Goal: Entertainment & Leisure: Consume media (video, audio)

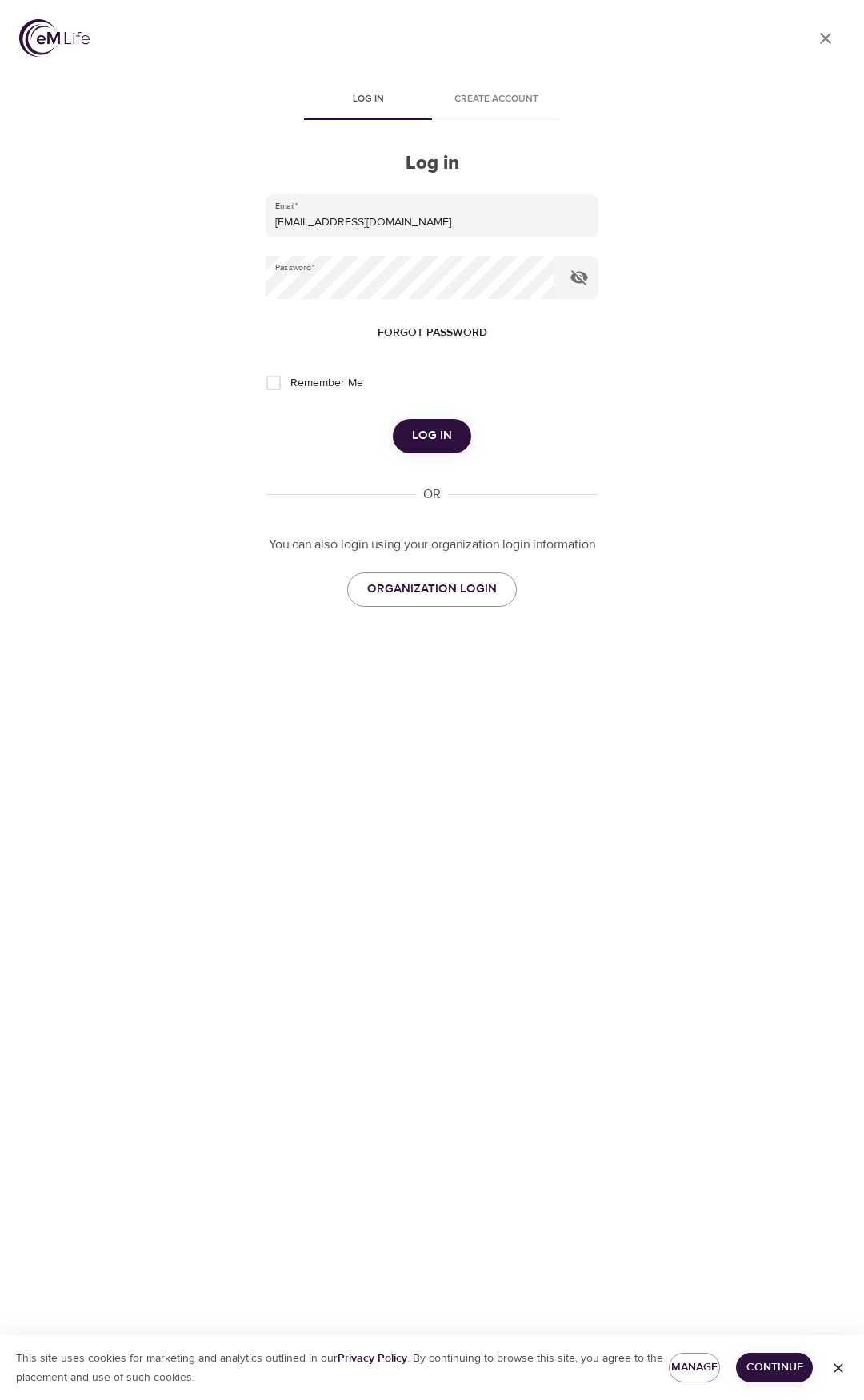
click at [431, 428] on span "Log in" at bounding box center [432, 435] width 40 height 21
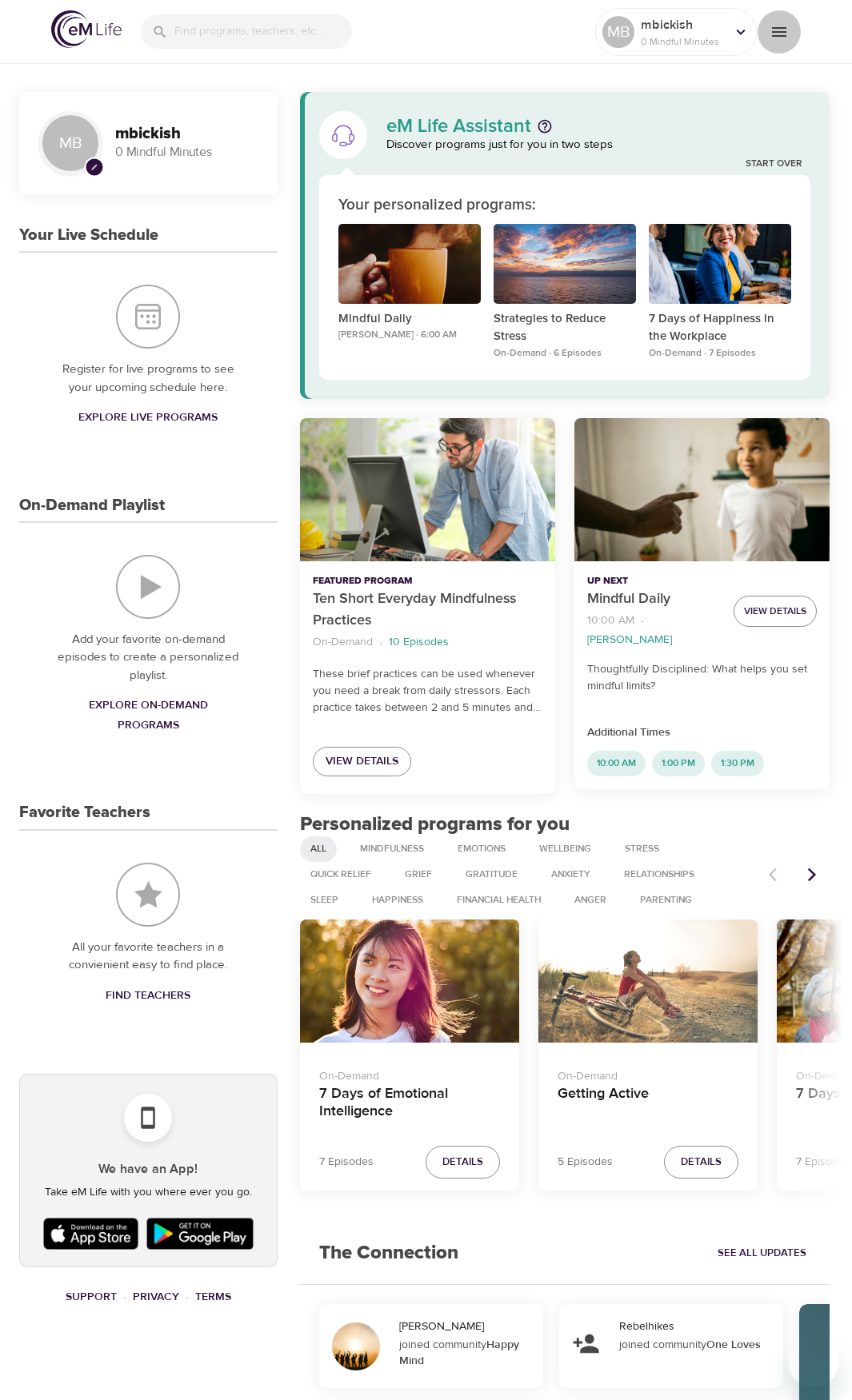
click at [784, 20] on button "menu" at bounding box center [778, 32] width 44 height 44
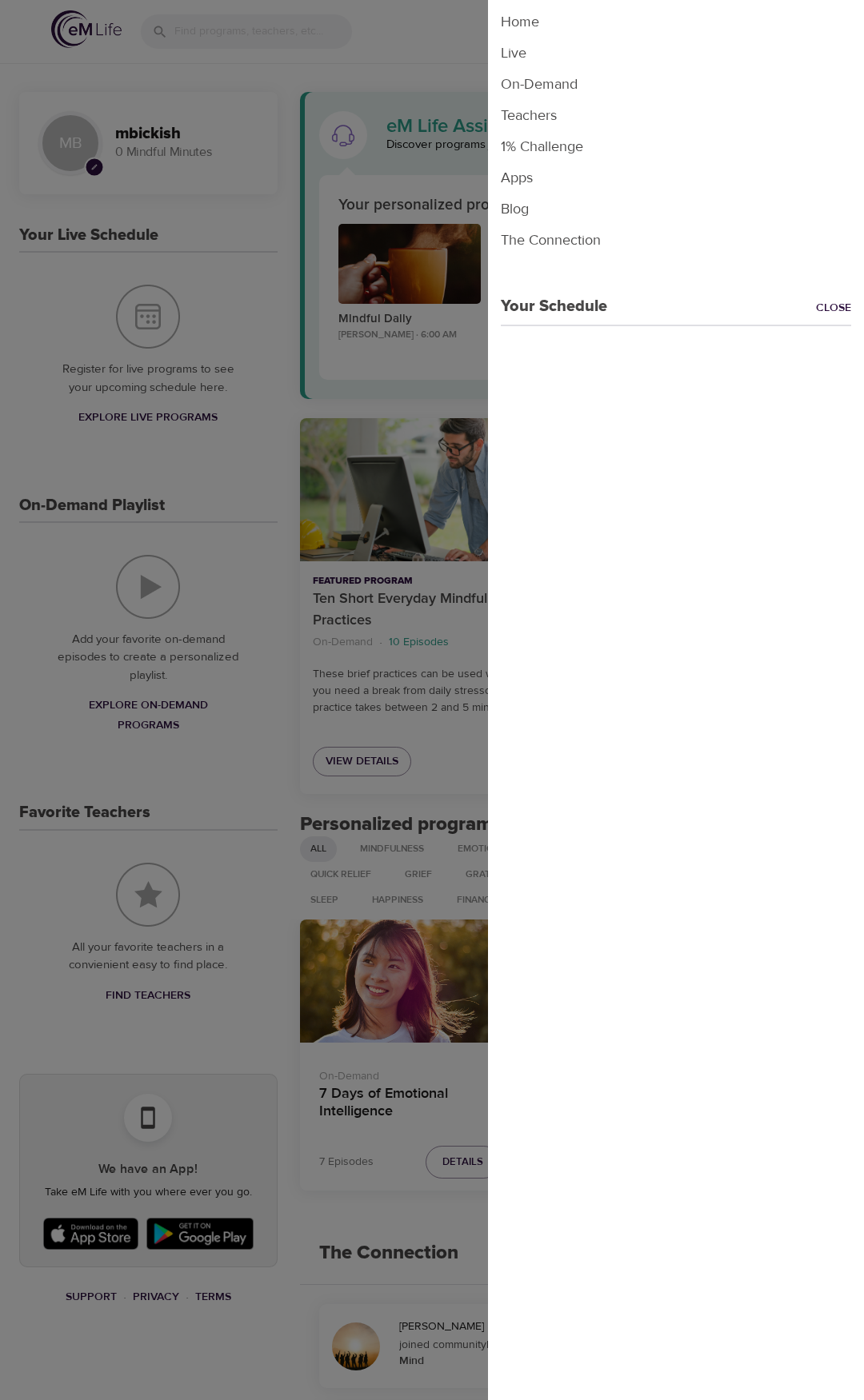
click at [531, 88] on li "On-Demand" at bounding box center [675, 85] width 376 height 32
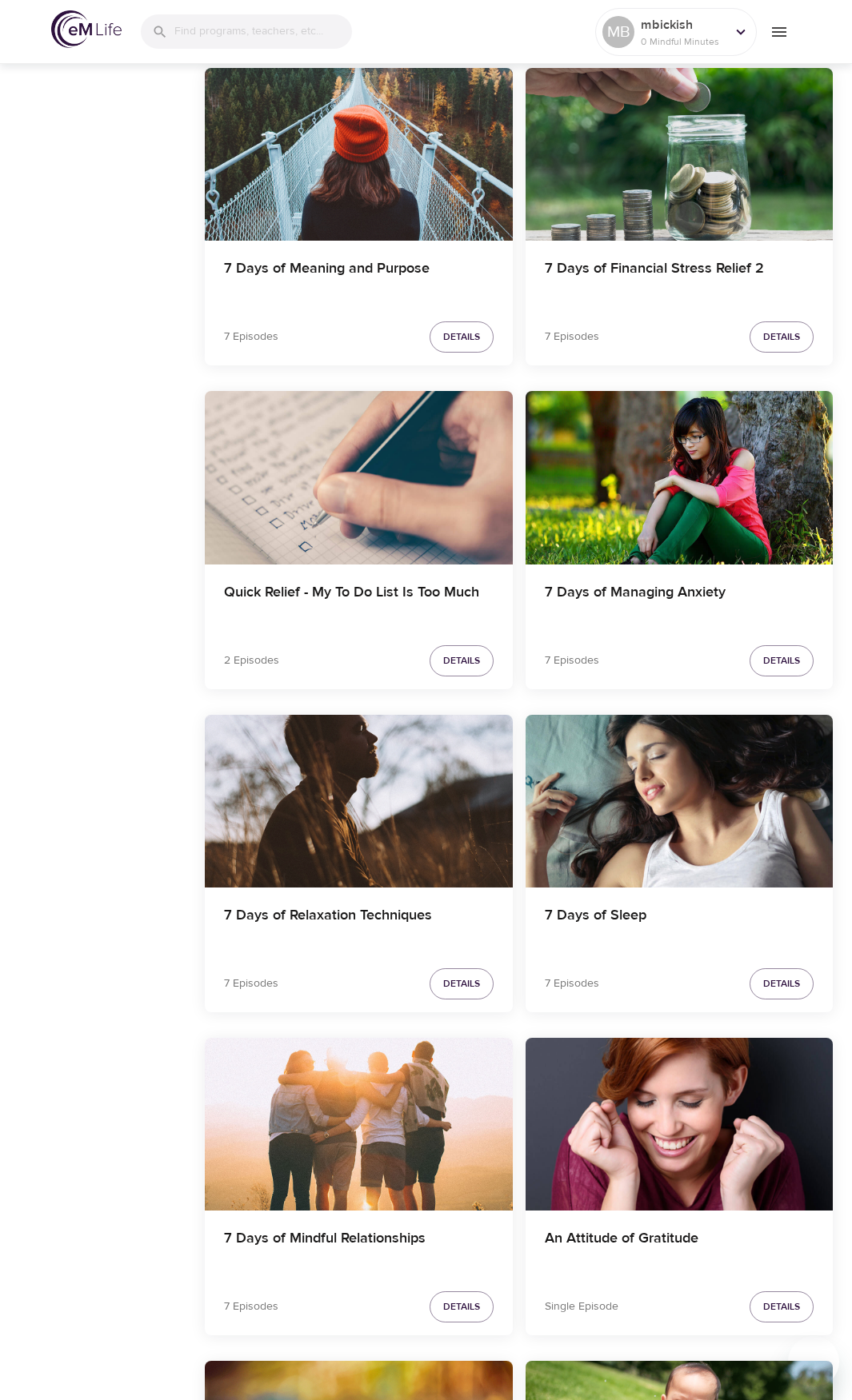
scroll to position [3119, 0]
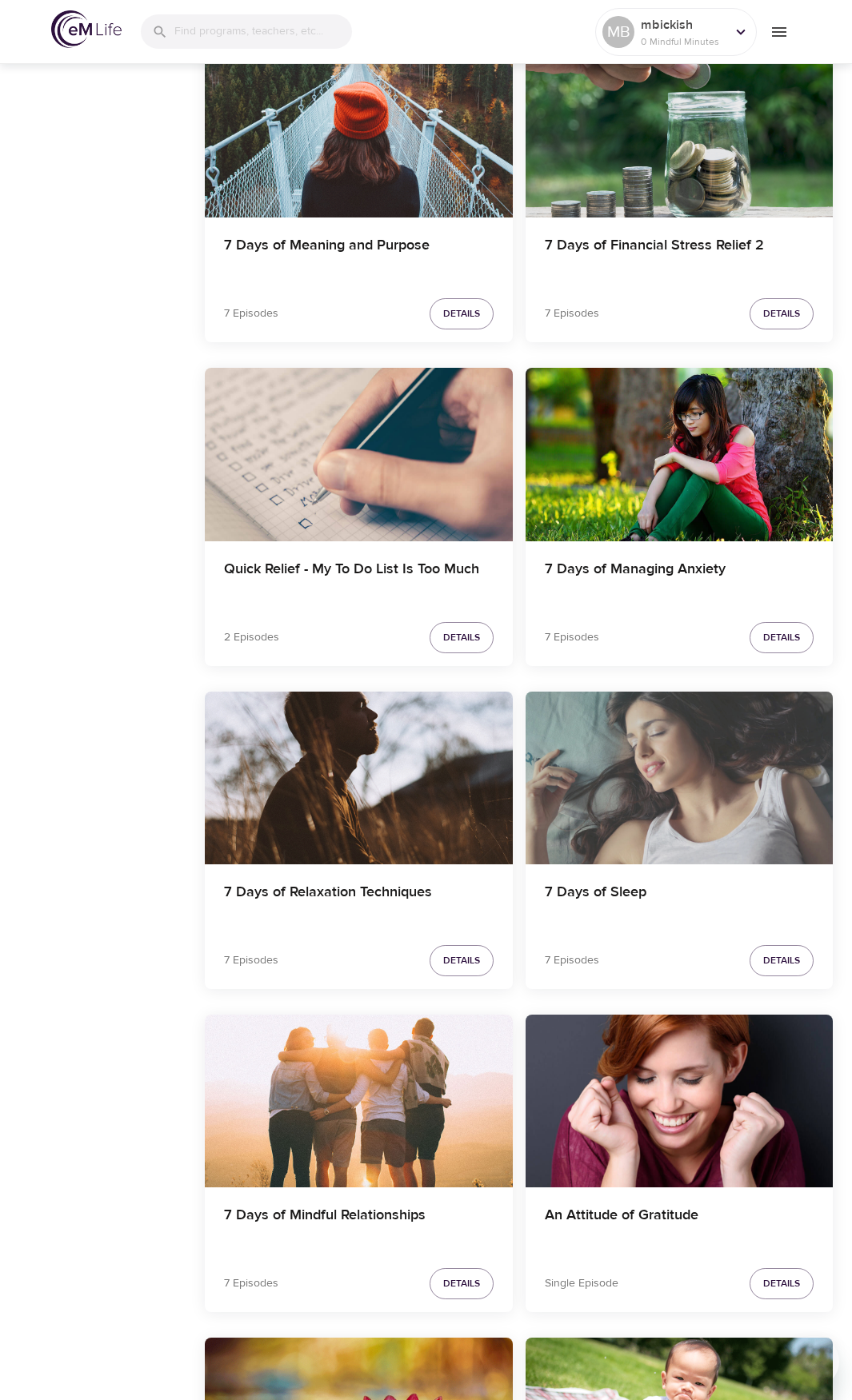
click at [659, 813] on div "7 Days of Sleep" at bounding box center [679, 778] width 308 height 173
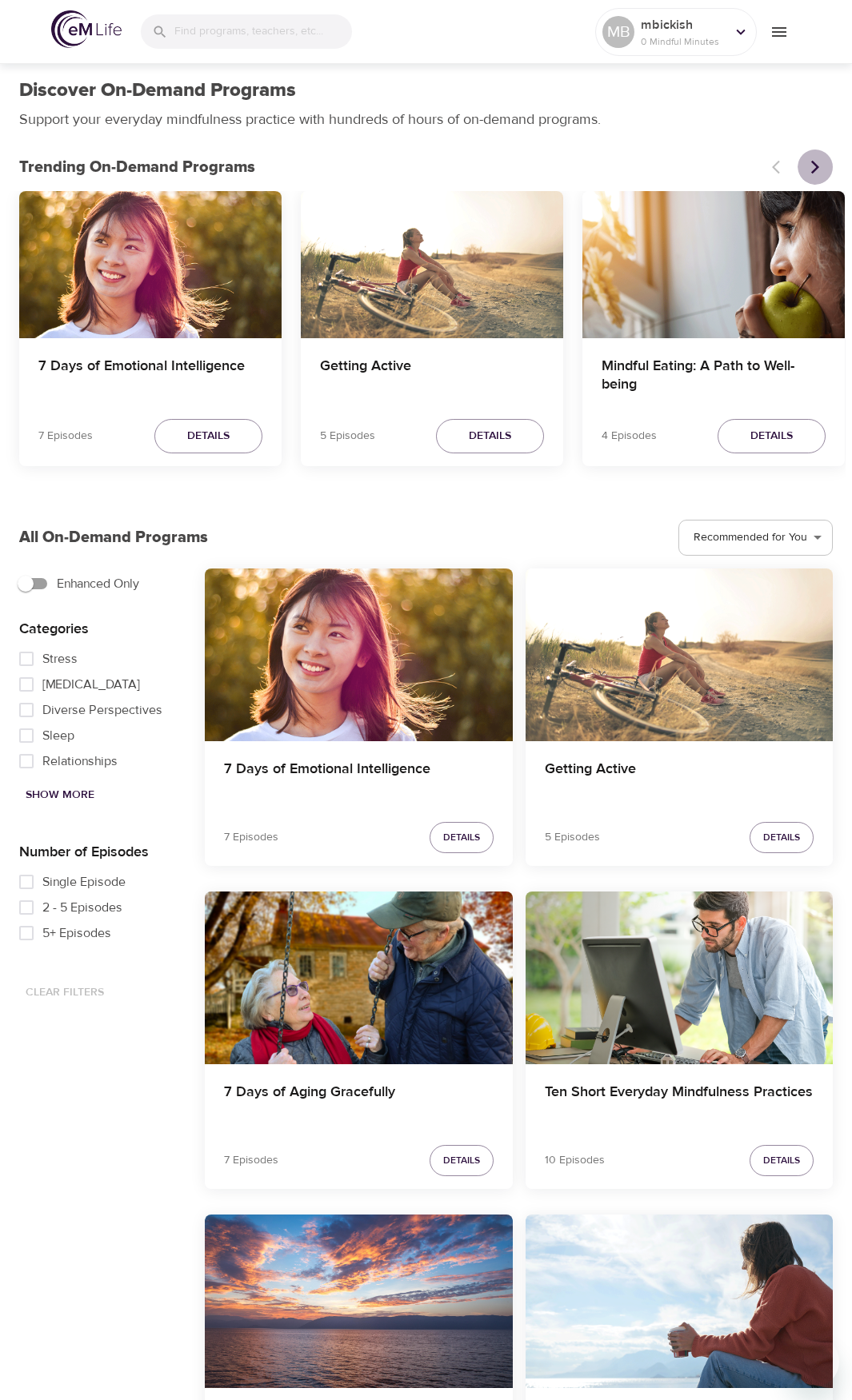
click at [806, 168] on button "Next items" at bounding box center [815, 167] width 35 height 35
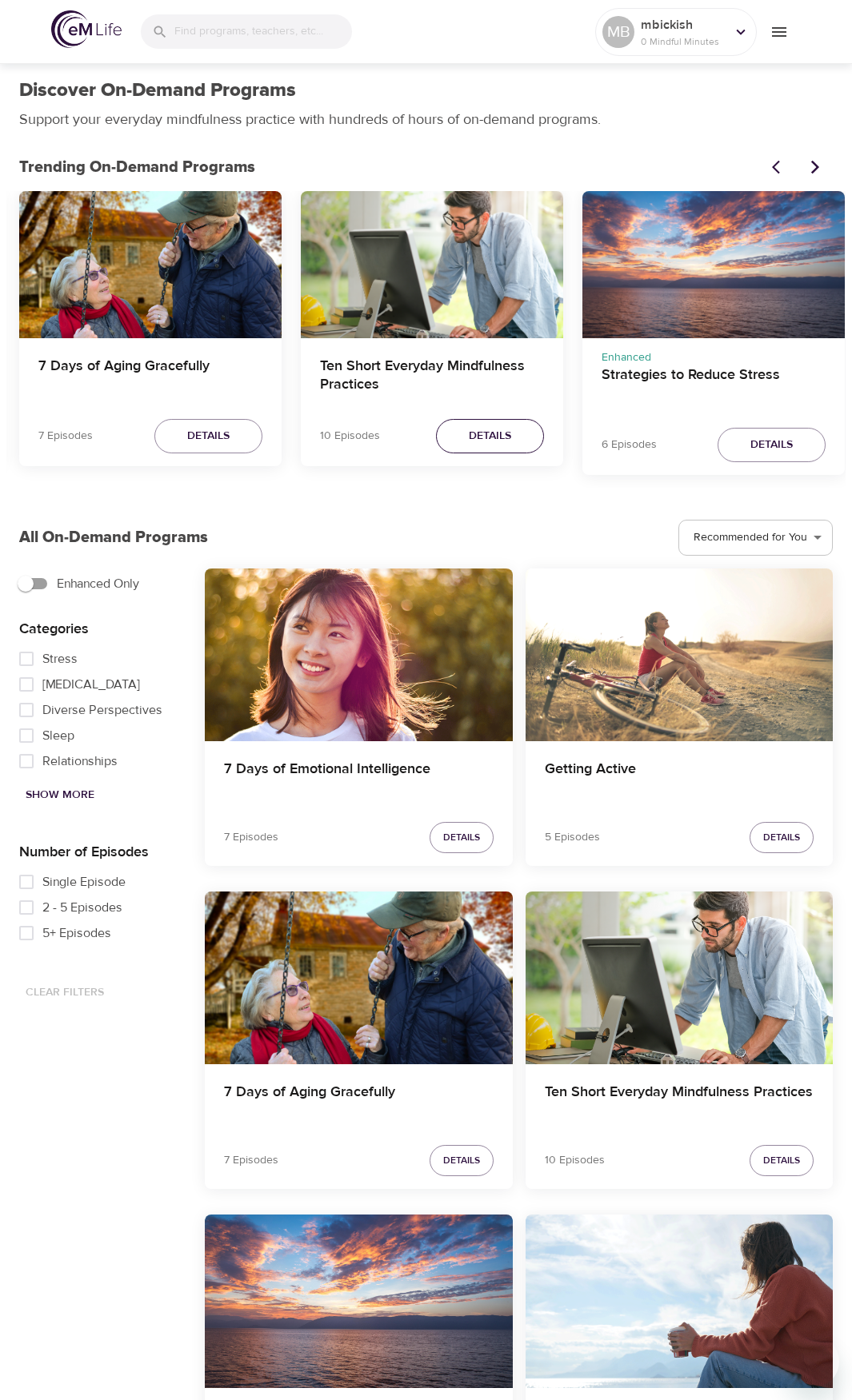
click at [516, 433] on button "Details" at bounding box center [490, 436] width 108 height 34
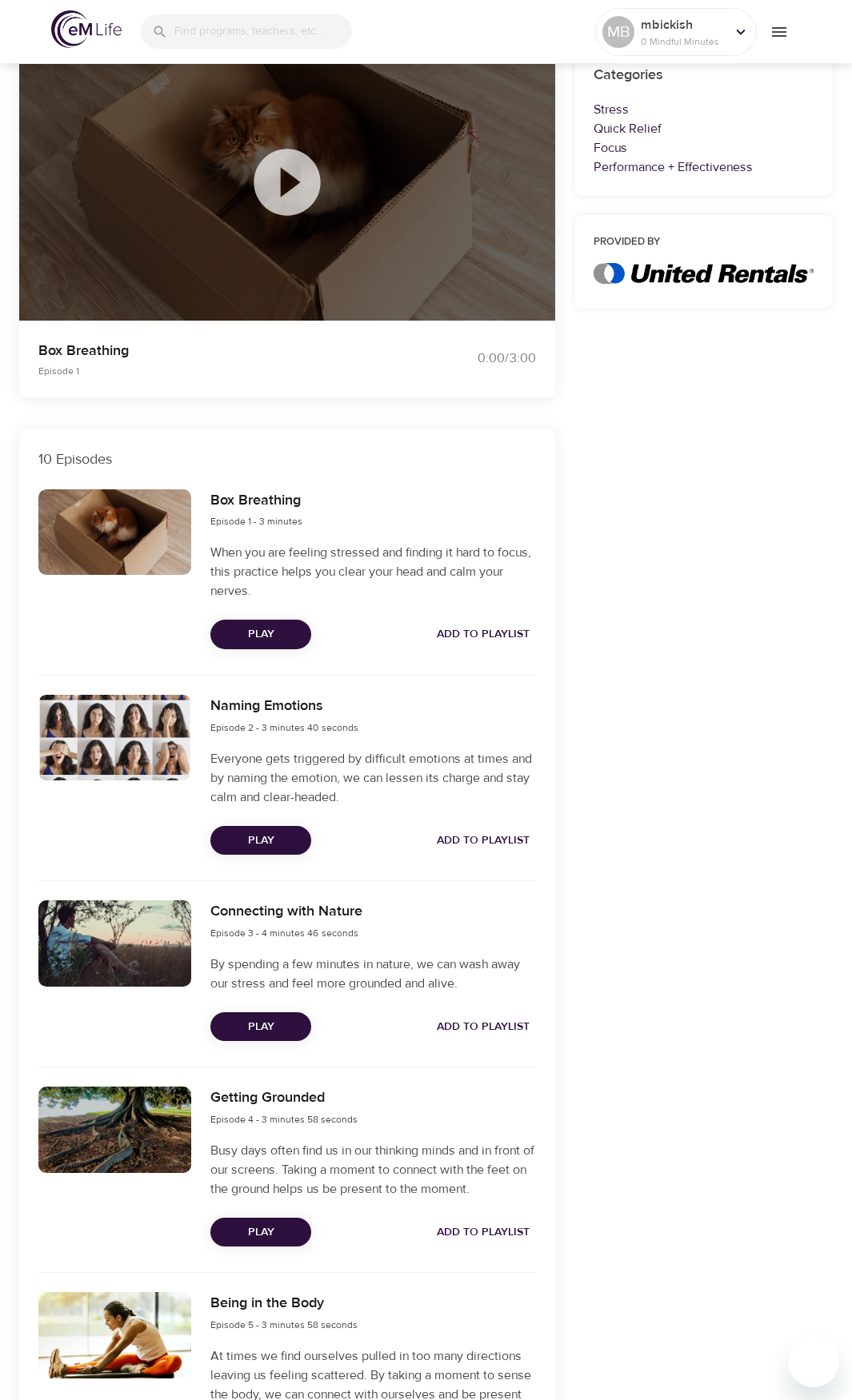
scroll to position [240, 0]
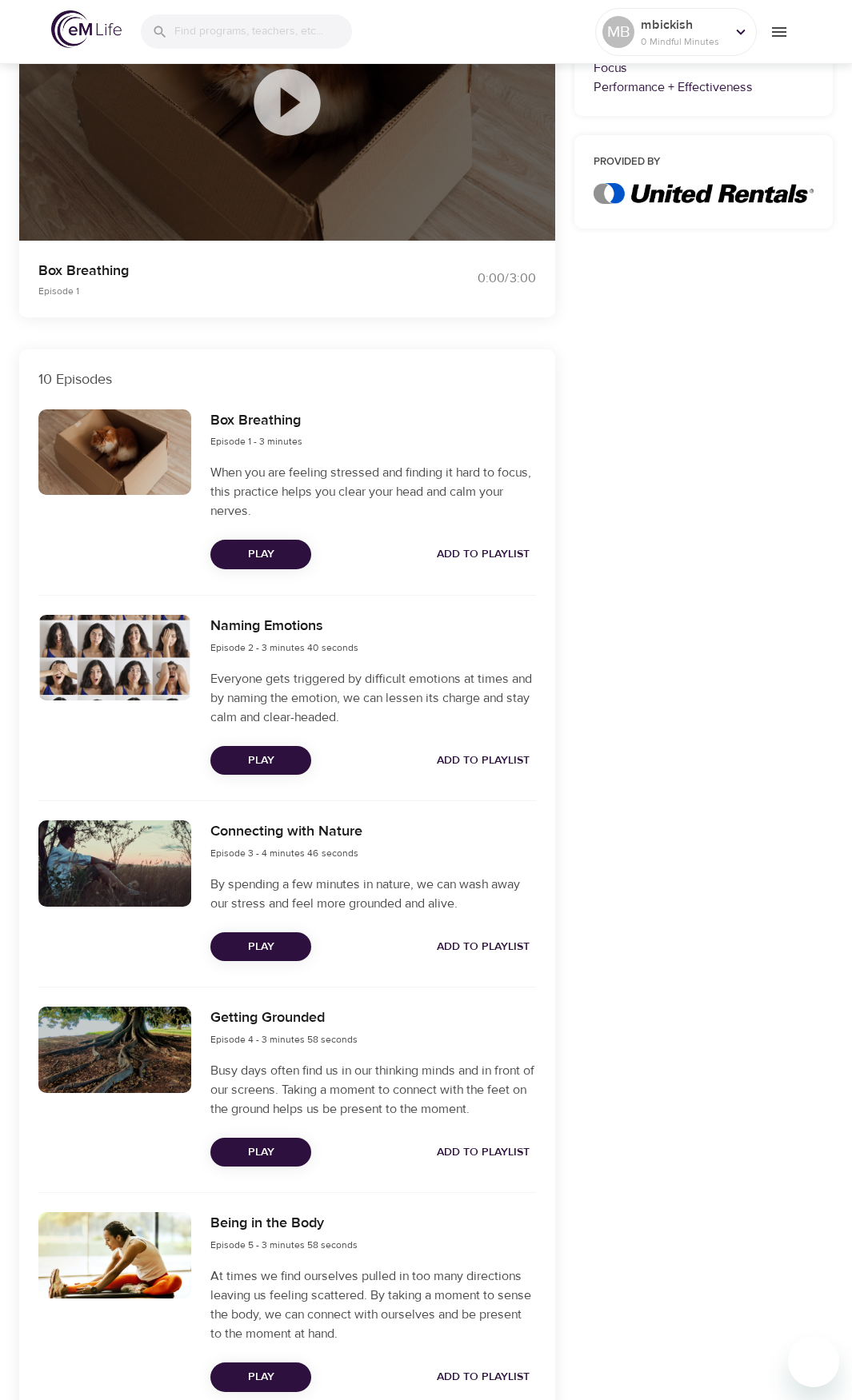
click at [292, 940] on span "Play" at bounding box center [261, 947] width 76 height 20
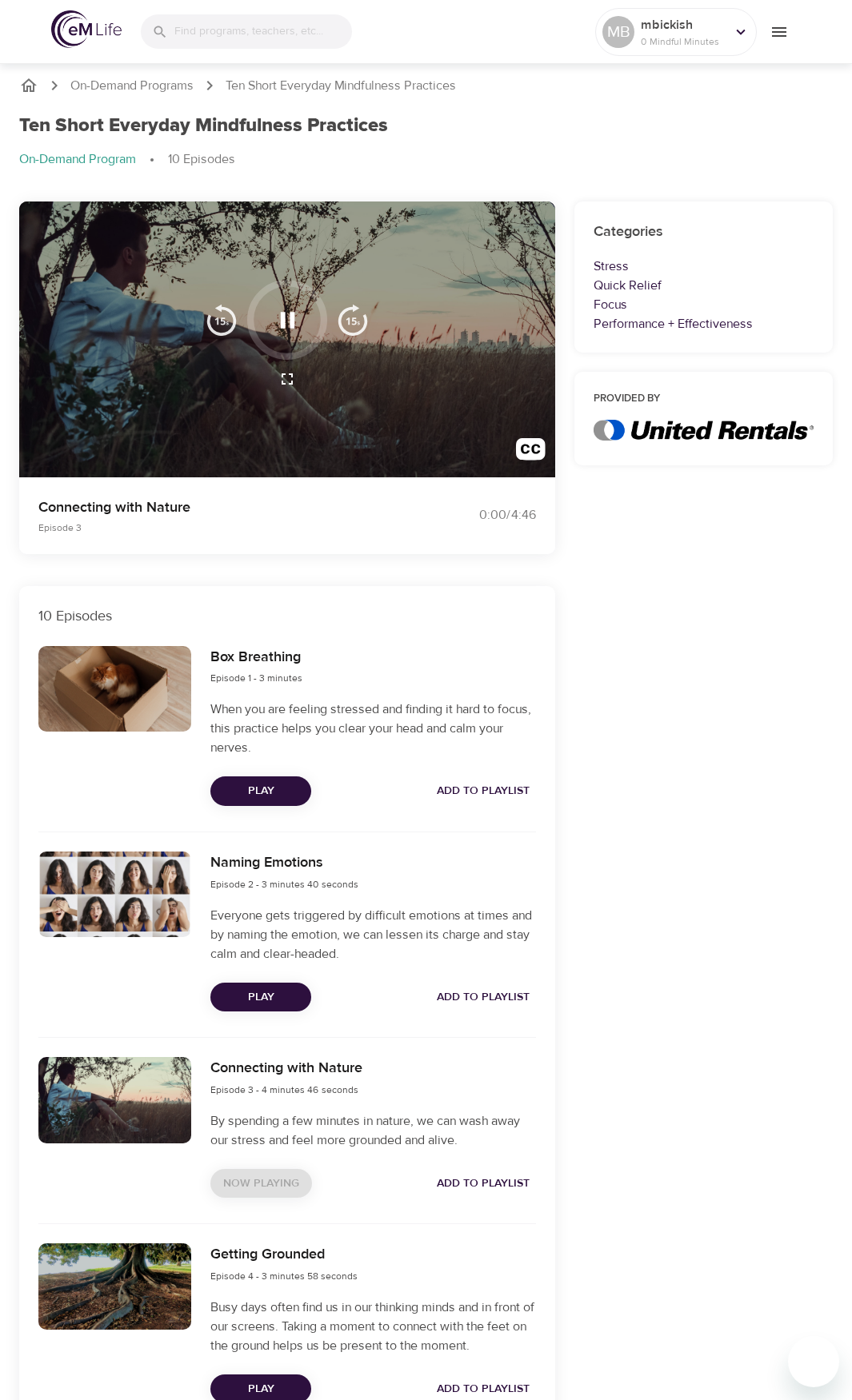
scroll to position [0, 0]
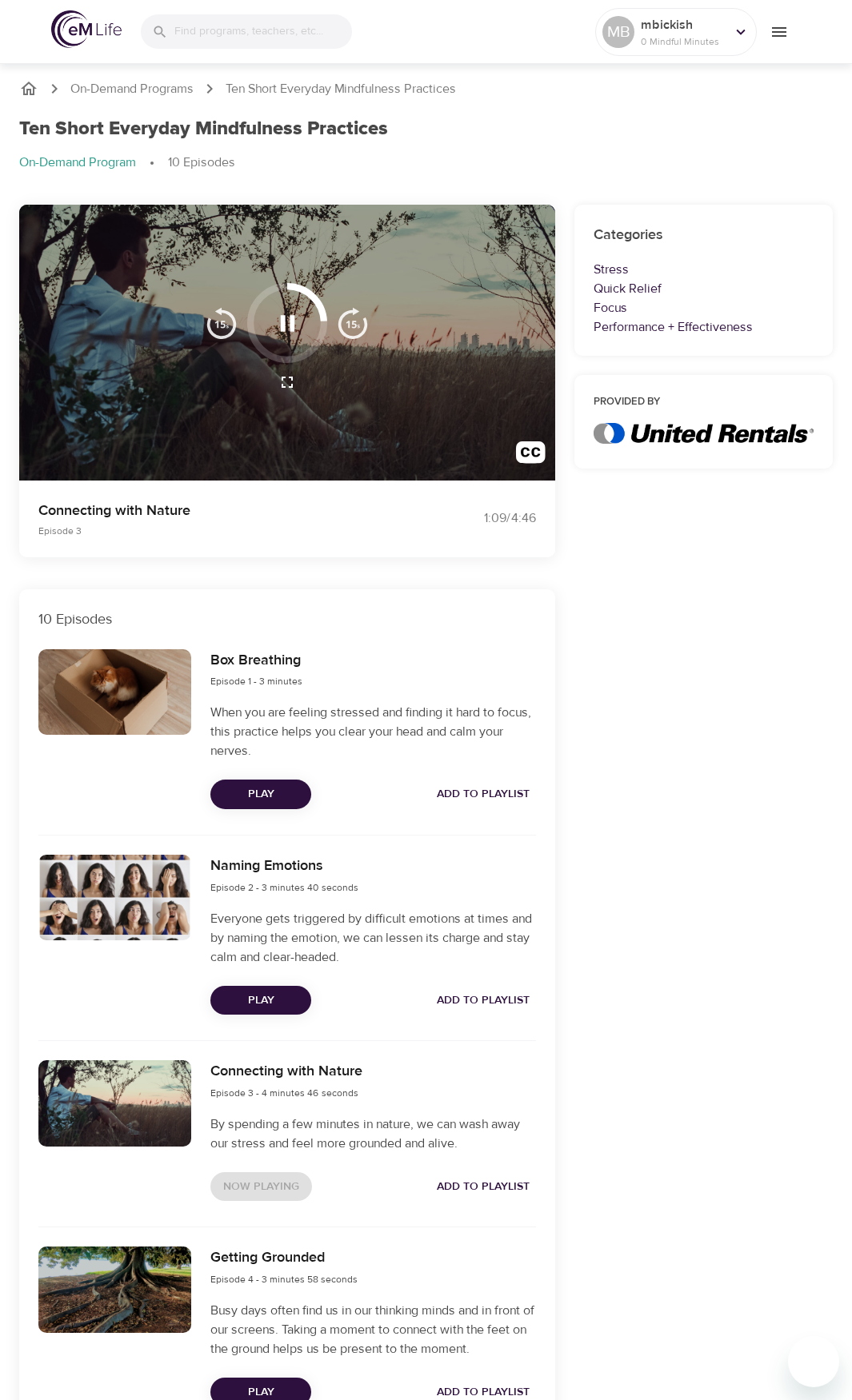
click at [286, 317] on icon "button" at bounding box center [287, 324] width 28 height 28
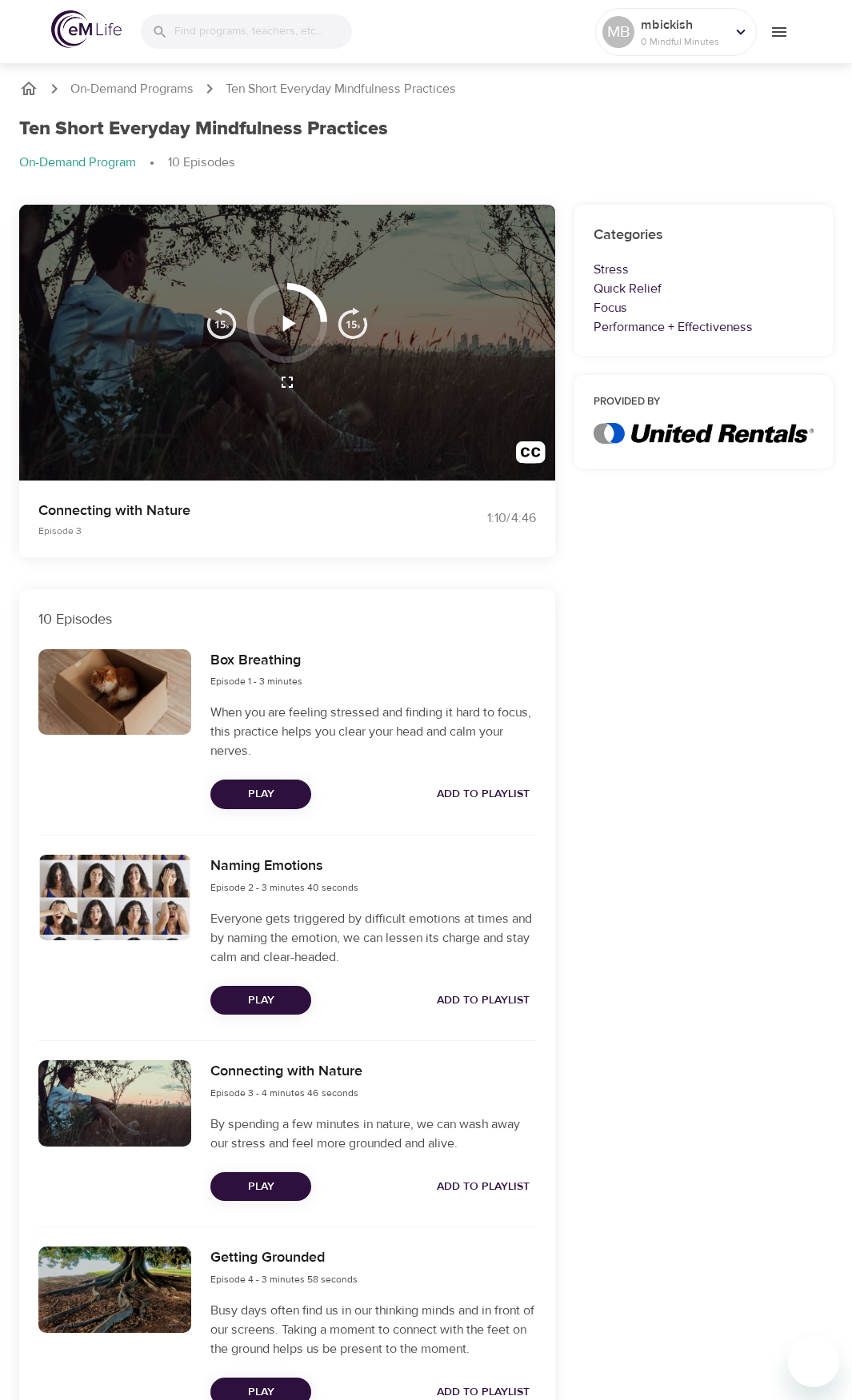
click at [33, 86] on icon "breadcrumb" at bounding box center [28, 88] width 16 height 13
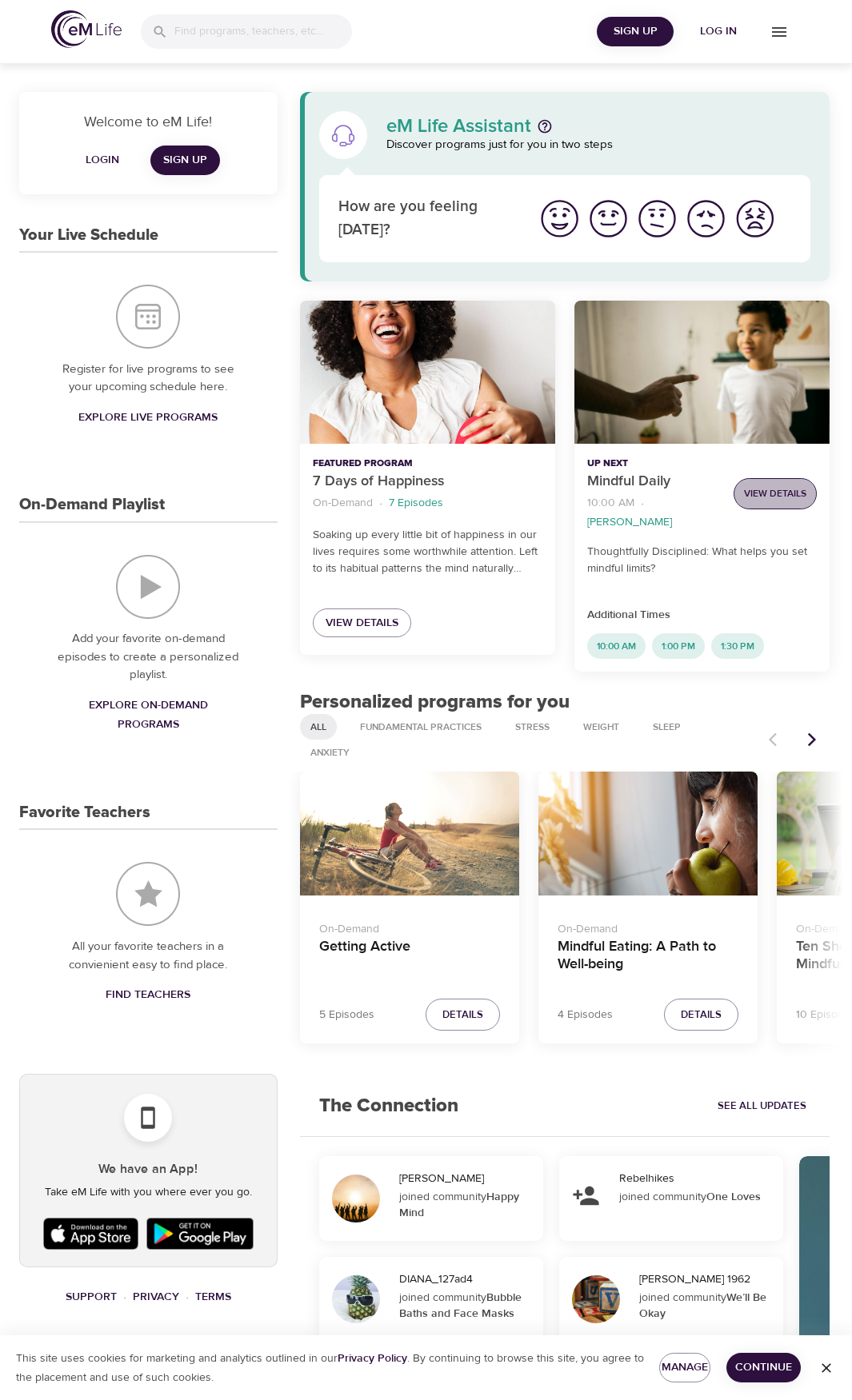
click at [757, 494] on span "View Details" at bounding box center [775, 494] width 62 height 17
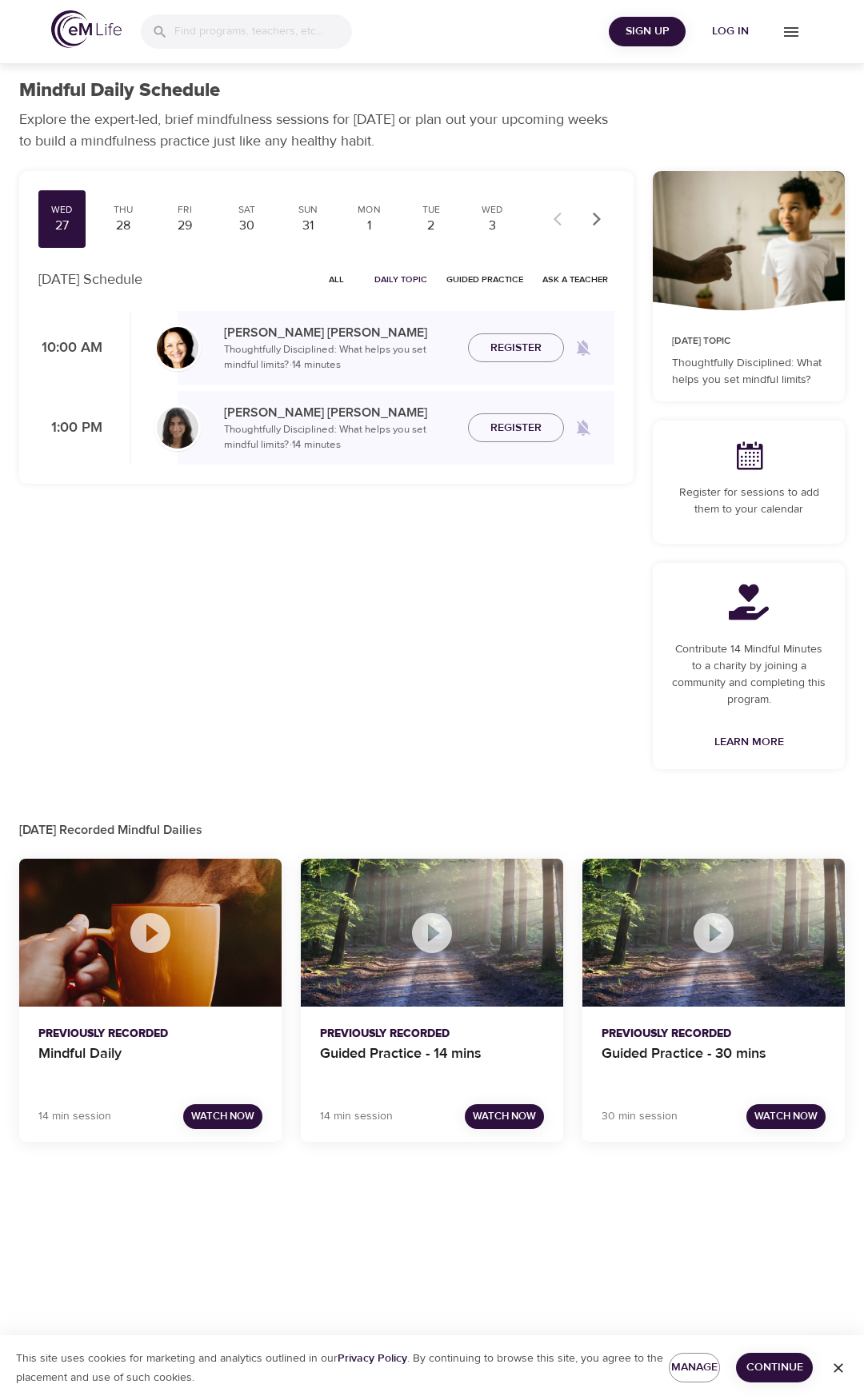
click at [211, 1117] on span "Watch Now" at bounding box center [223, 1117] width 63 height 18
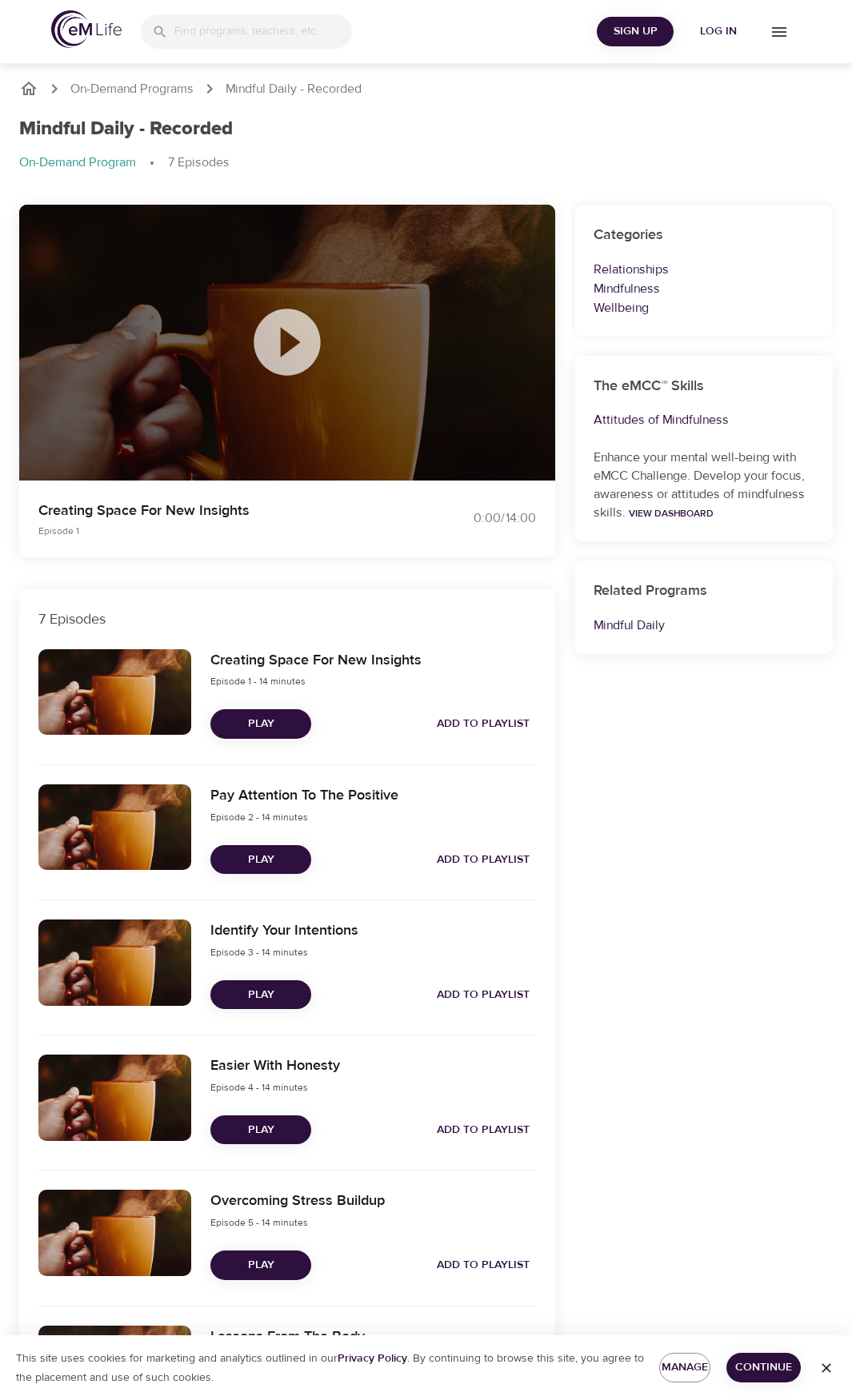
drag, startPoint x: 211, startPoint y: 1117, endPoint x: 183, endPoint y: 565, distance: 552.7
click at [183, 565] on div "Creating Space For New Insights Episode 1 0:00 / 14:00 7 Episodes Creating Spac…" at bounding box center [287, 887] width 555 height 1384
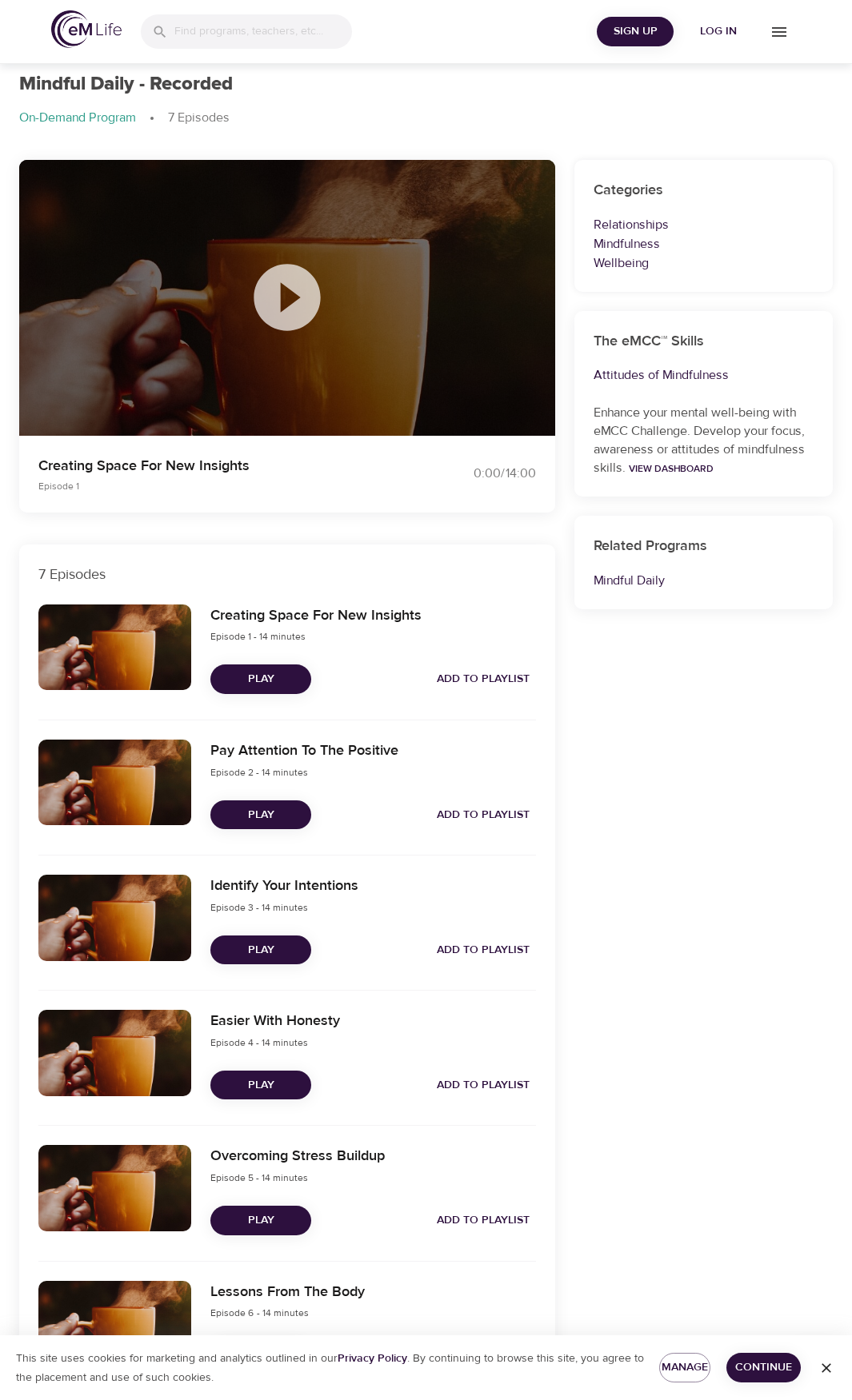
scroll to position [80, 0]
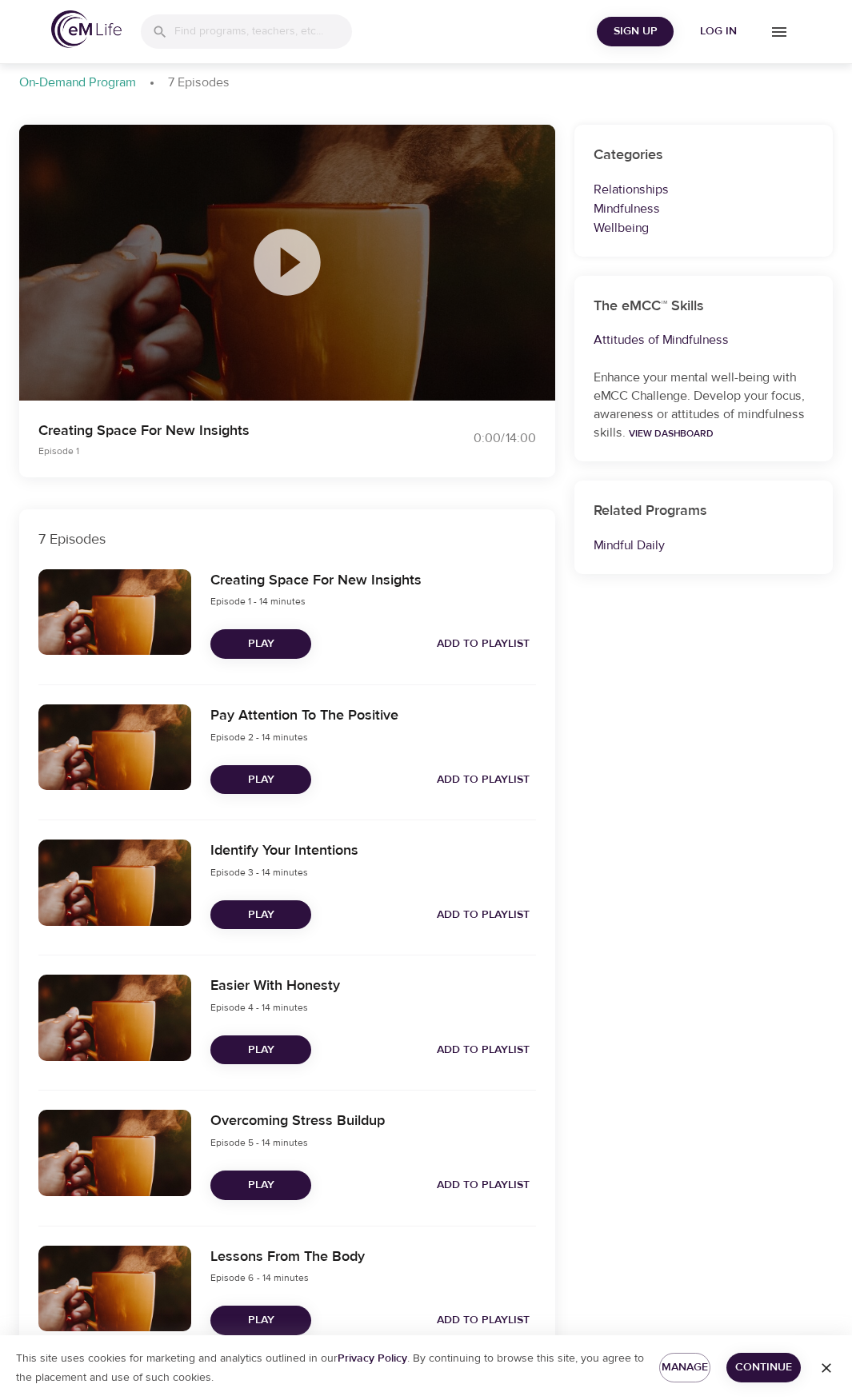
click at [256, 649] on span "Play" at bounding box center [261, 644] width 76 height 20
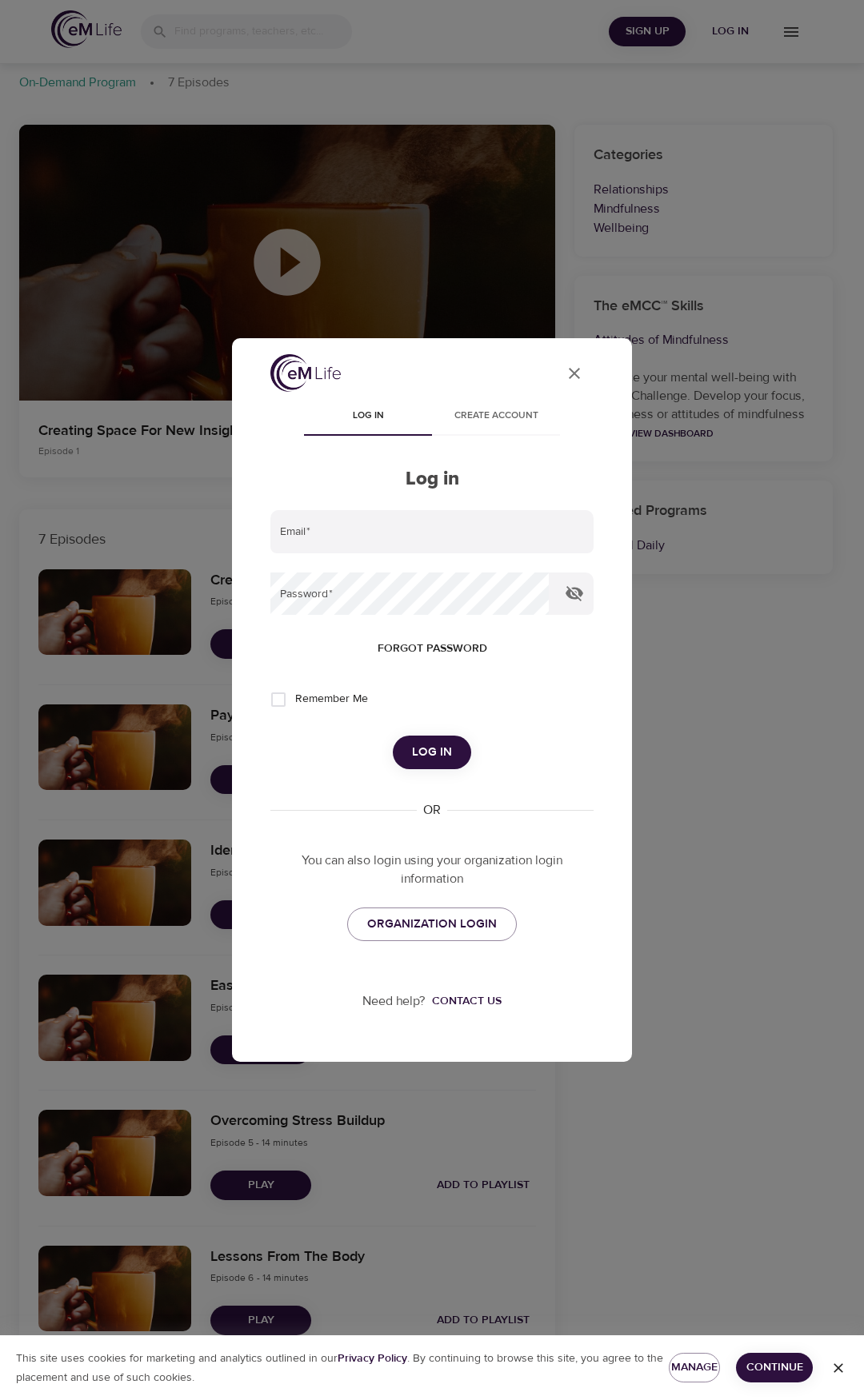
type input "[EMAIL_ADDRESS][DOMAIN_NAME]"
click at [415, 752] on span "Log in" at bounding box center [432, 752] width 40 height 21
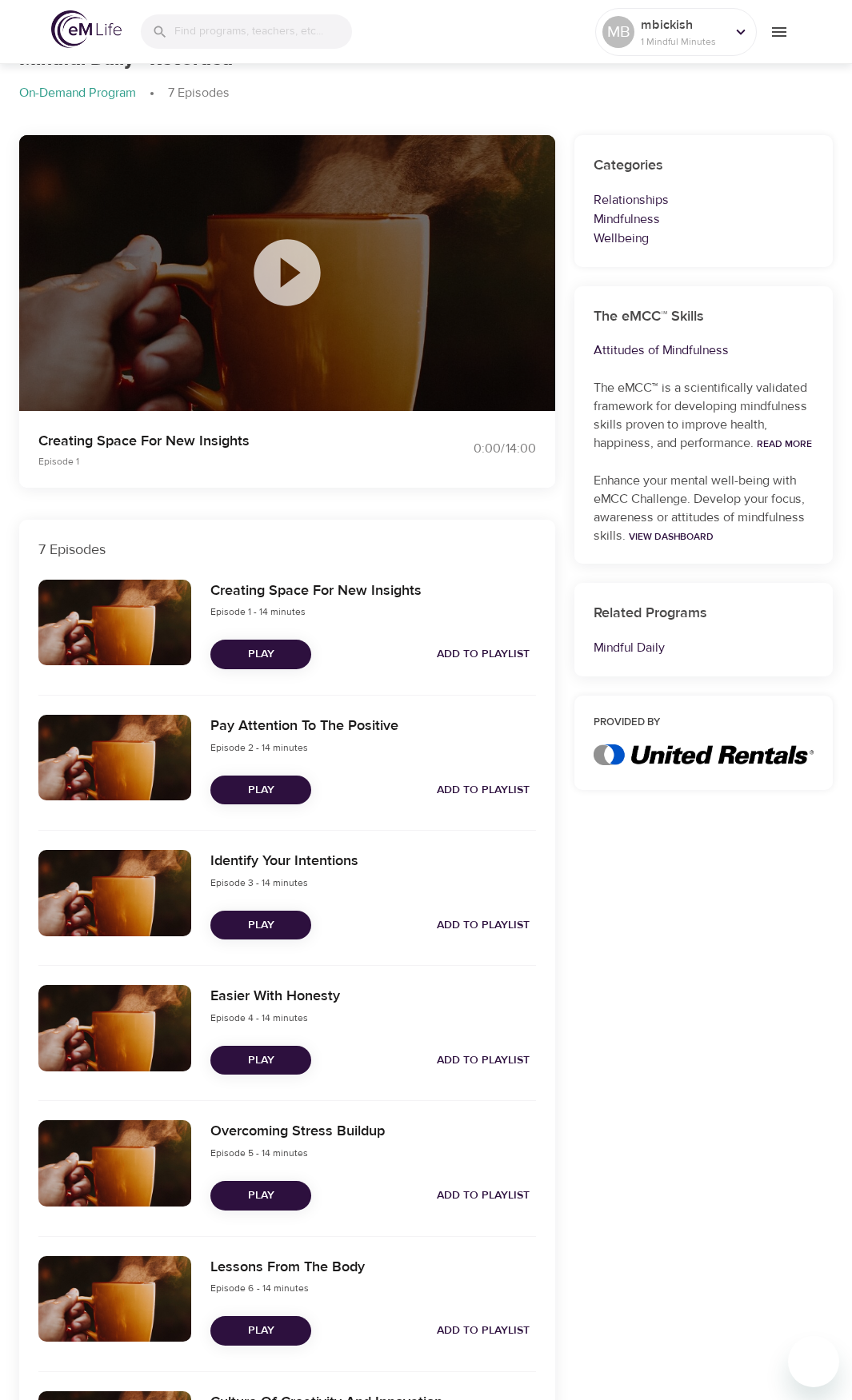
scroll to position [0, 0]
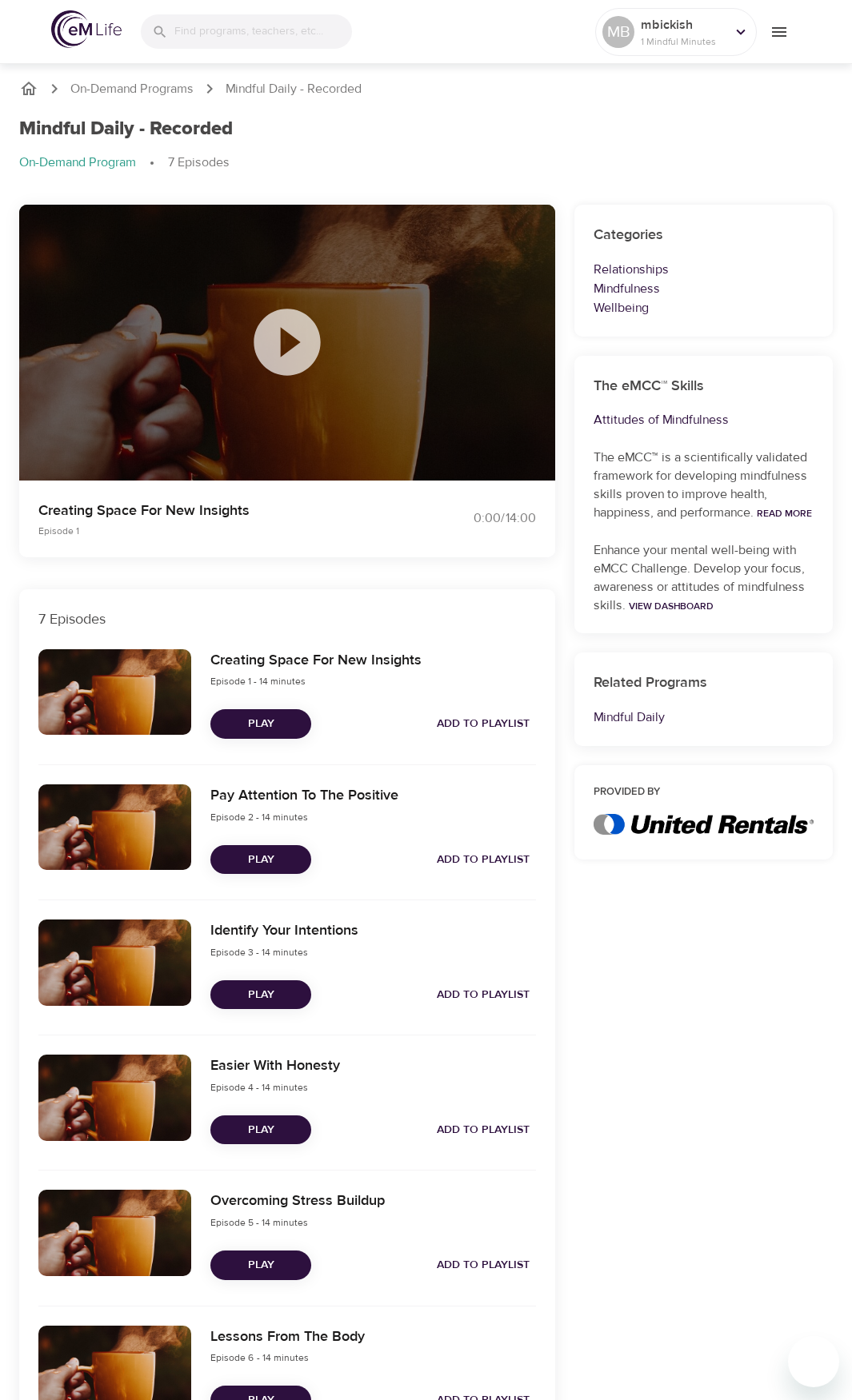
click at [283, 338] on icon at bounding box center [287, 342] width 80 height 80
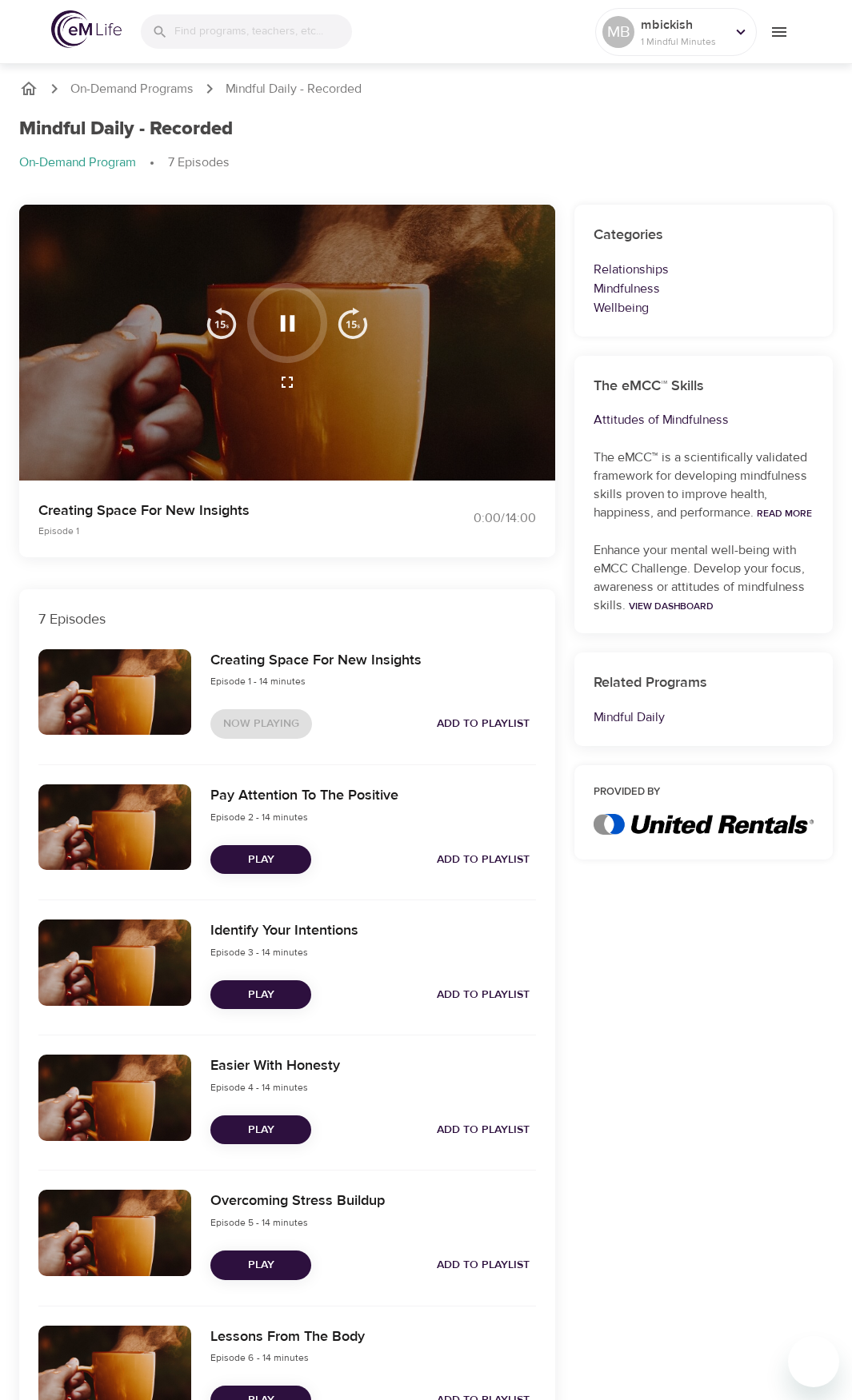
click at [462, 718] on span "Add to Playlist" at bounding box center [483, 724] width 93 height 20
click at [291, 319] on icon "button" at bounding box center [286, 322] width 14 height 16
